Goal: Transaction & Acquisition: Purchase product/service

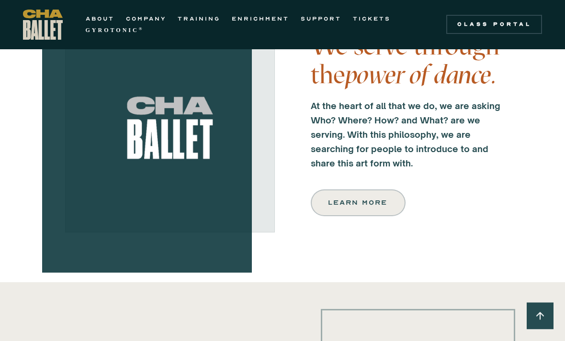
scroll to position [325, 0]
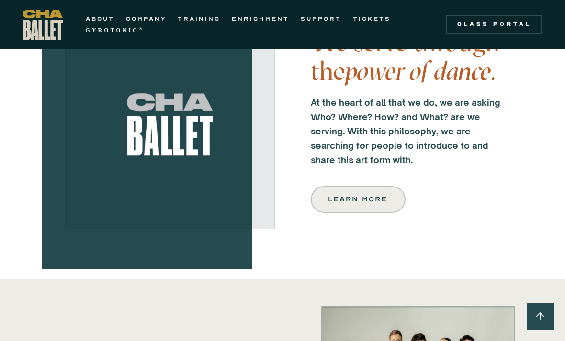
click at [150, 15] on link "COMPANY" at bounding box center [146, 18] width 40 height 11
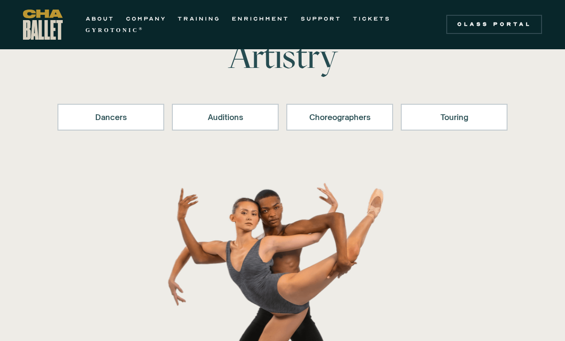
scroll to position [89, 0]
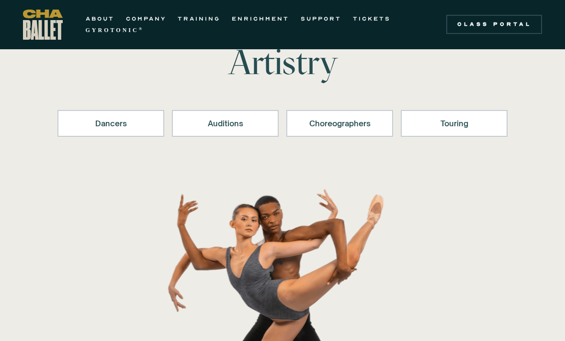
click at [377, 16] on link "TICKETS" at bounding box center [372, 18] width 38 height 11
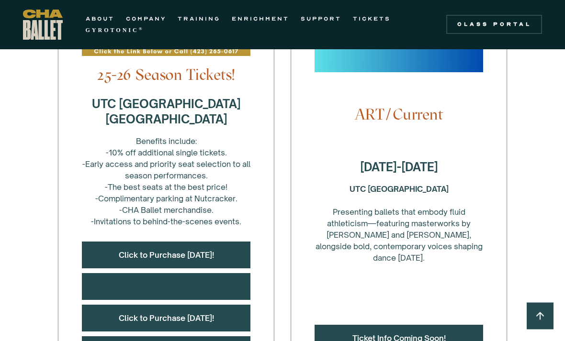
scroll to position [367, 0]
click at [174, 257] on link "Click to Purchase Today!" at bounding box center [166, 255] width 95 height 10
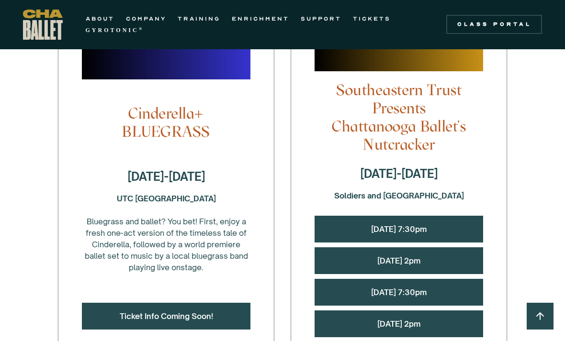
scroll to position [892, 0]
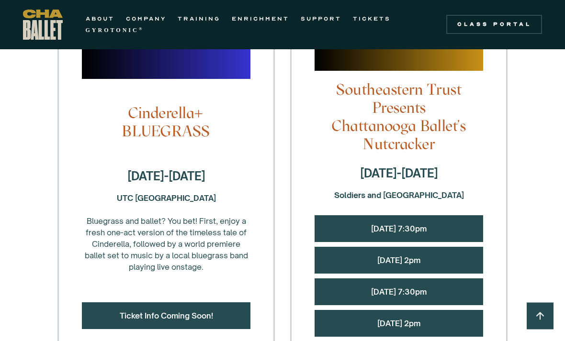
click at [402, 229] on link "Friday, 12/12 @ 7:30pm" at bounding box center [399, 230] width 56 height 10
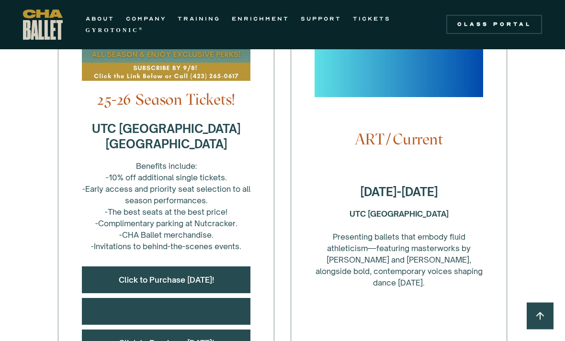
scroll to position [334, 0]
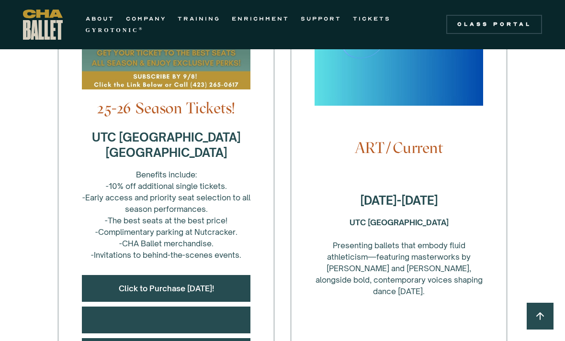
click at [105, 14] on link "ABOUT" at bounding box center [100, 18] width 29 height 11
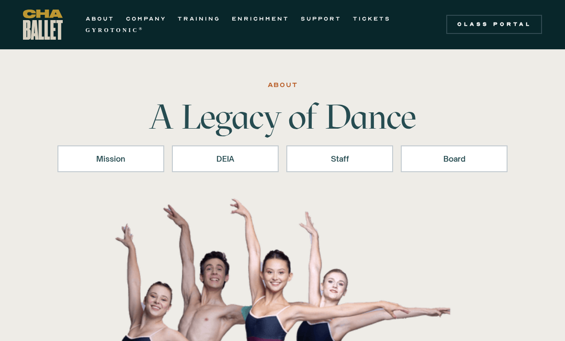
click at [377, 17] on link "TICKETS" at bounding box center [372, 18] width 38 height 11
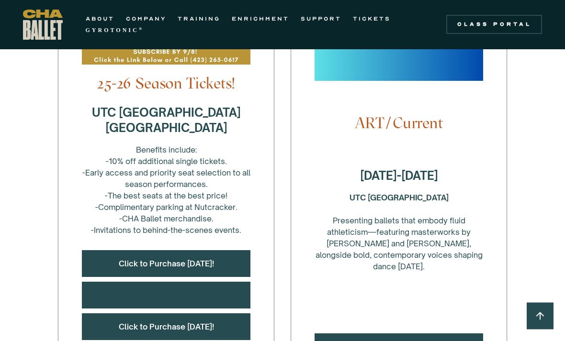
scroll to position [374, 0]
